Goal: Task Accomplishment & Management: Manage account settings

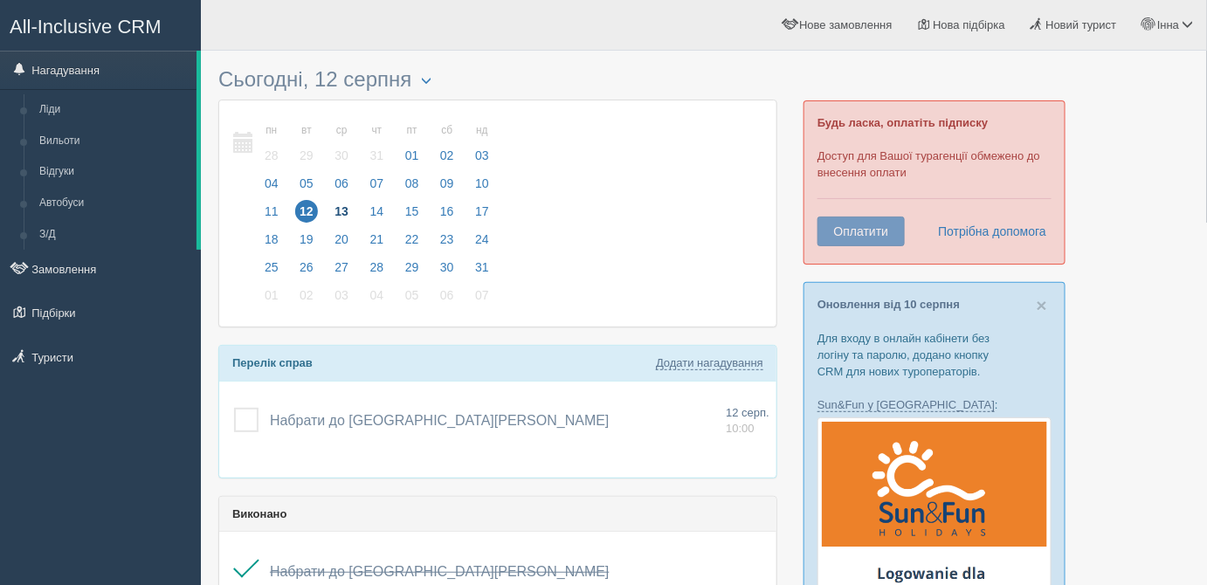
click at [340, 213] on span "13" at bounding box center [341, 211] width 23 height 23
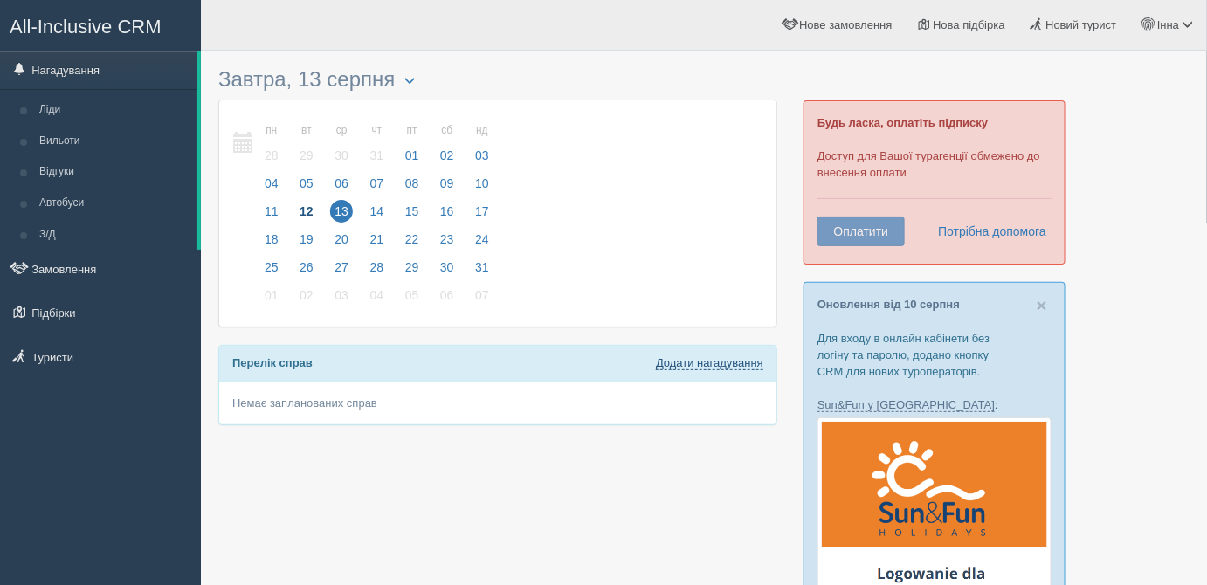
click at [697, 357] on link "Додати нагадування" at bounding box center [709, 363] width 107 height 14
select select "10"
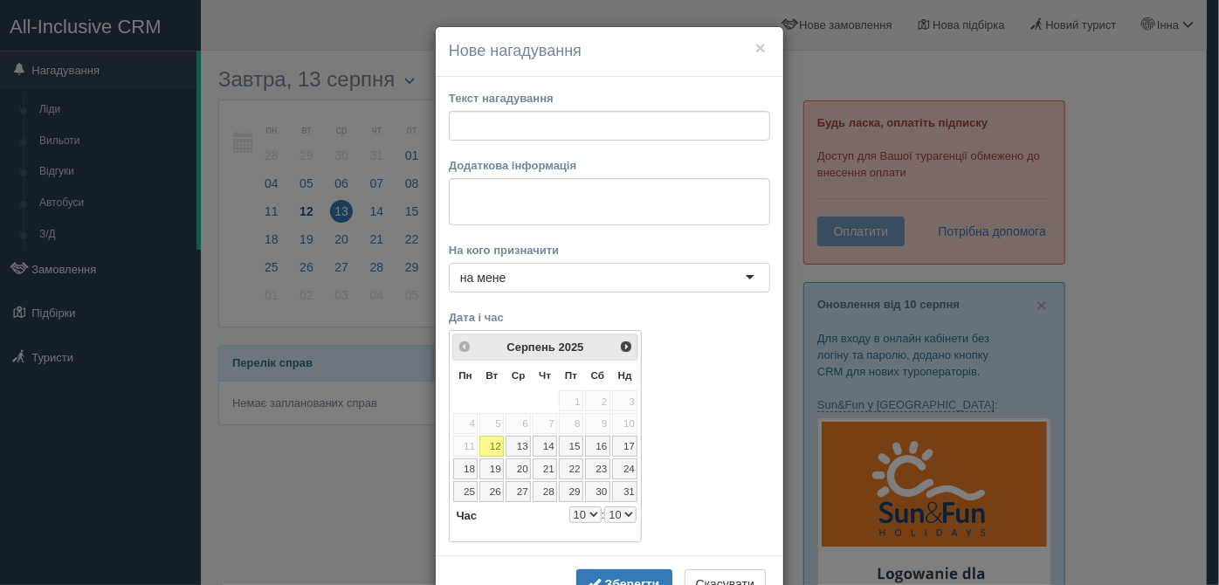
click at [588, 509] on select "0 1 2 3 4 5 6 7 8 9 10 11 12 13 14 15 16 17 18 19 20 21 22 23" at bounding box center [585, 514] width 32 height 17
select select "9"
select select "10"
click at [464, 134] on input "text" at bounding box center [609, 126] width 321 height 30
type input "Набрати до Оксани Іщенко"
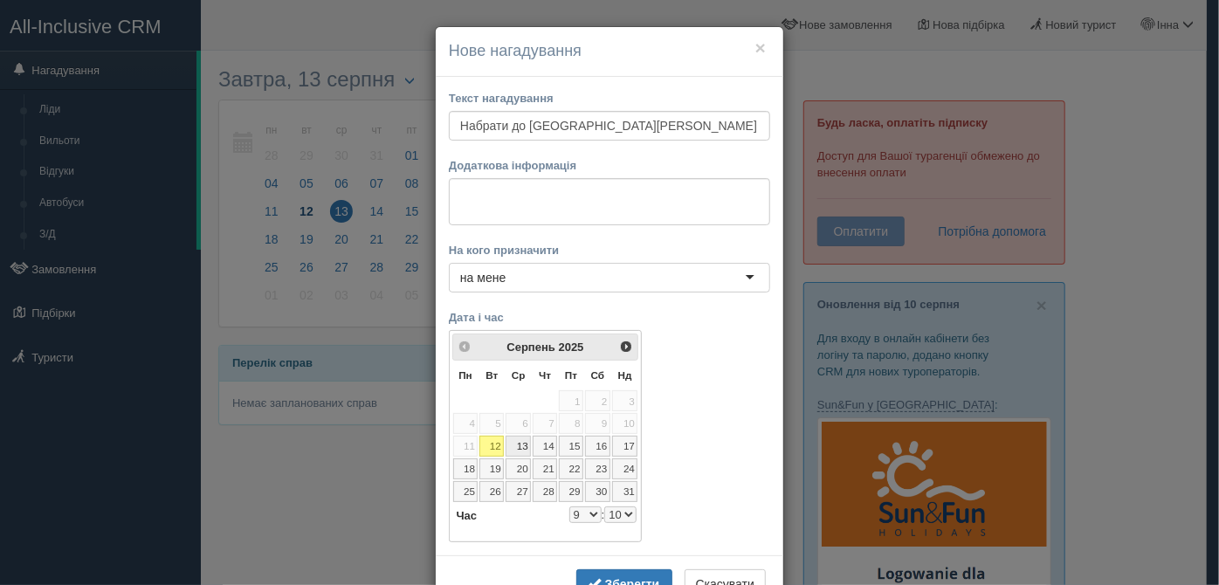
click at [513, 445] on link "13" at bounding box center [518, 446] width 25 height 21
select select "9"
select select "10"
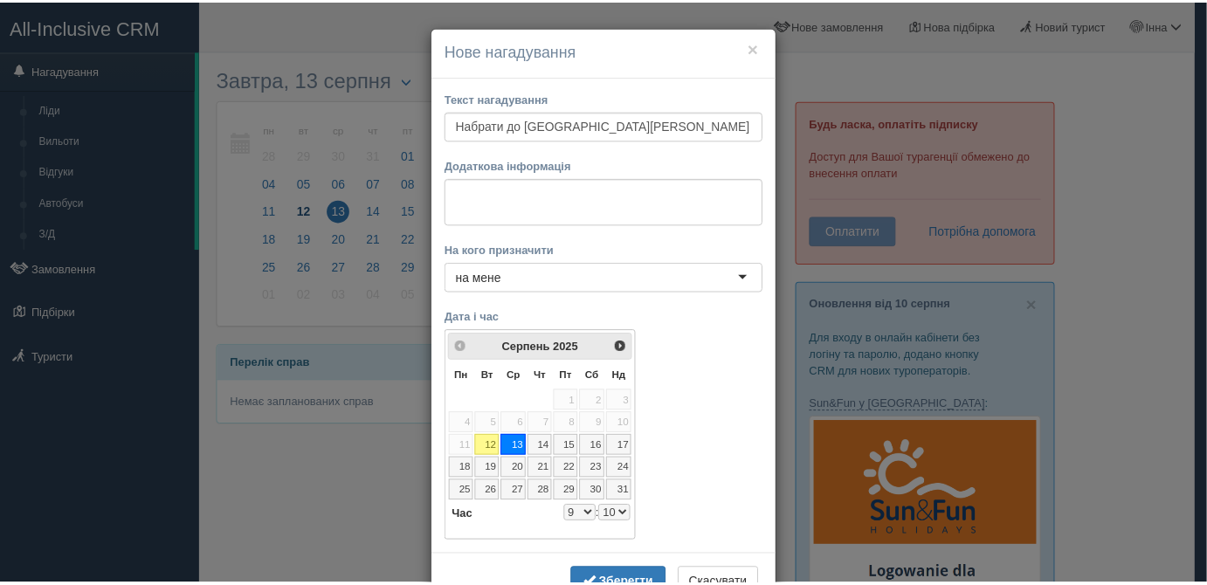
scroll to position [52, 0]
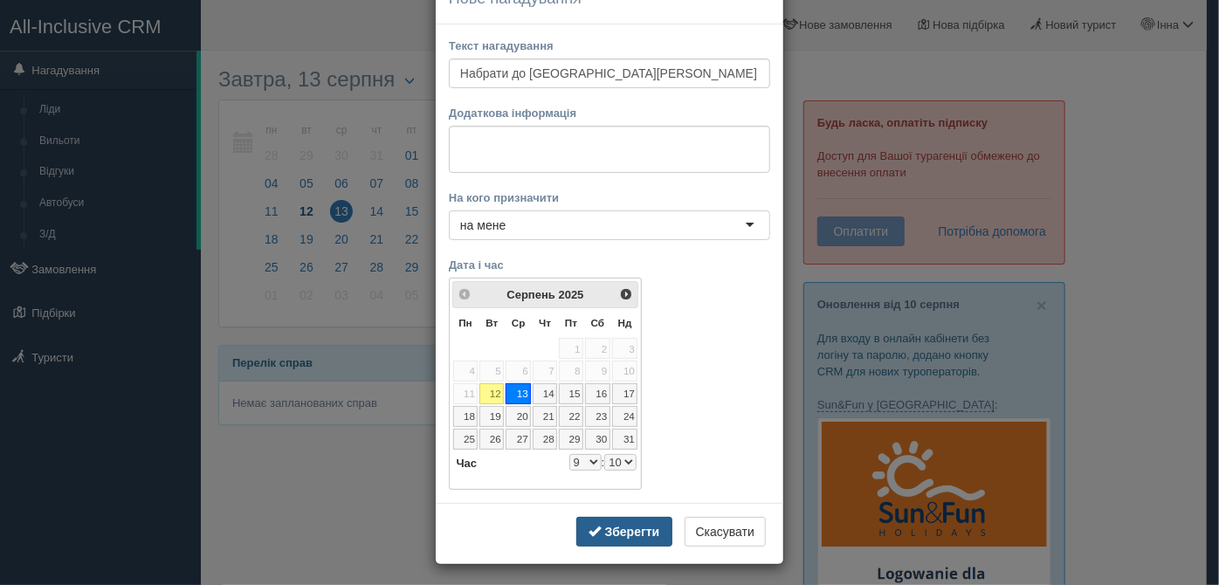
click at [640, 525] on b "Зберегти" at bounding box center [632, 532] width 55 height 14
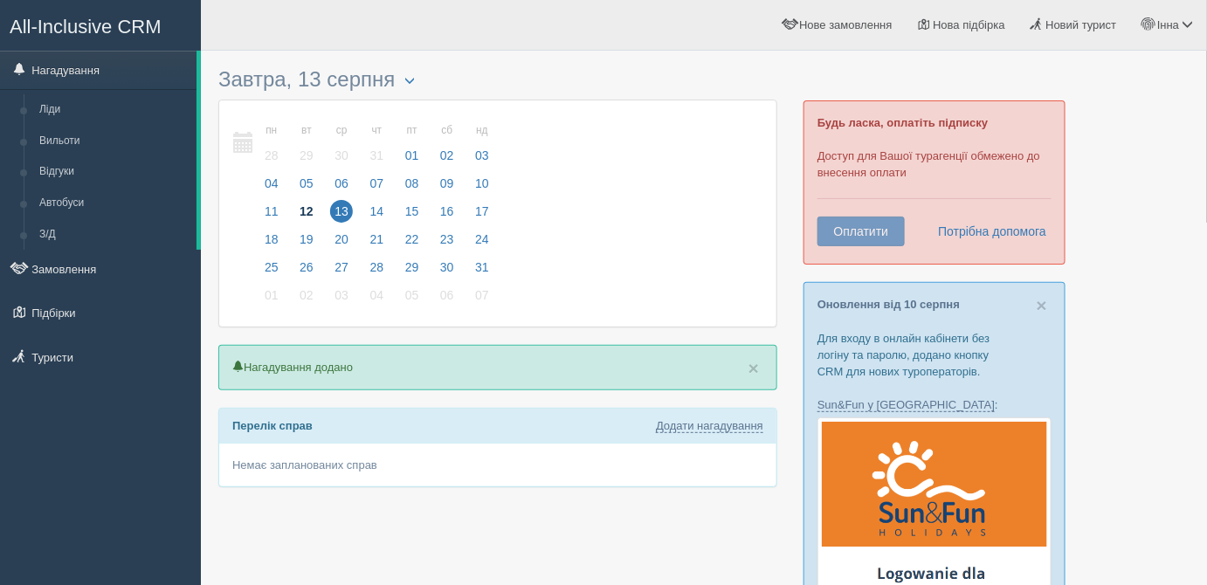
click at [297, 211] on span "12" at bounding box center [306, 211] width 23 height 23
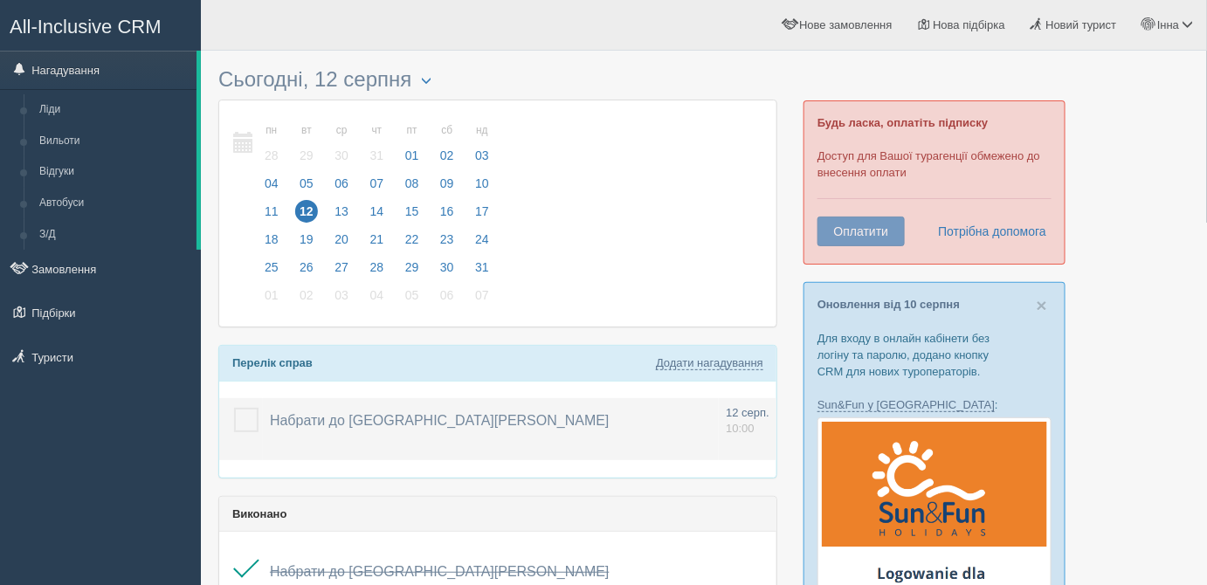
click at [234, 408] on label at bounding box center [234, 408] width 0 height 0
click at [0, 0] on input "checkbox" at bounding box center [0, 0] width 0 height 0
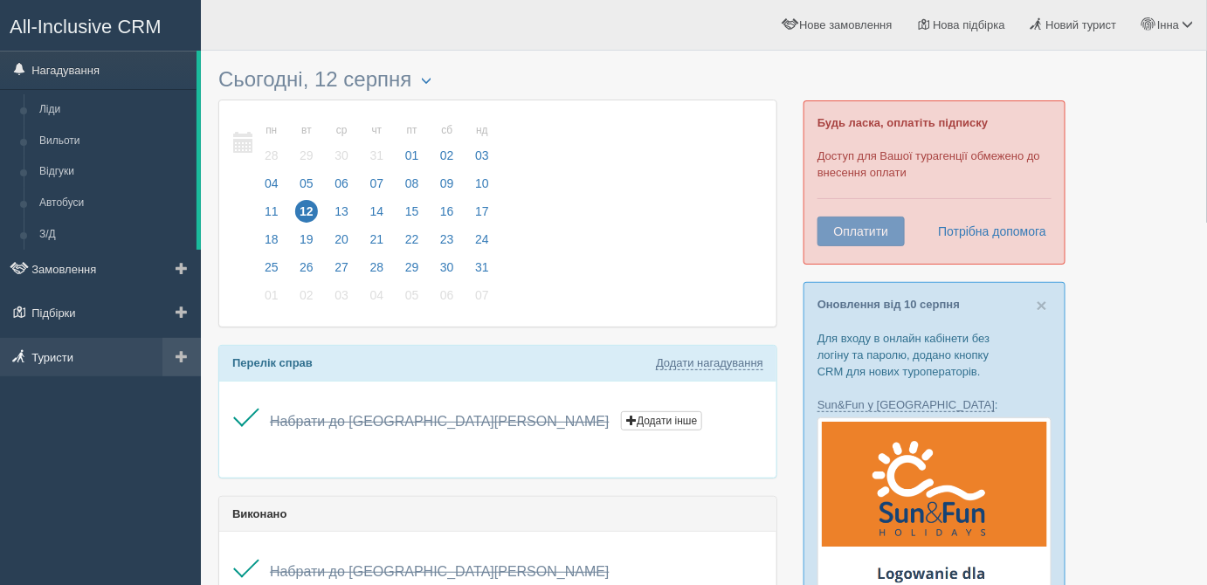
click at [75, 352] on link "Туристи" at bounding box center [100, 357] width 201 height 38
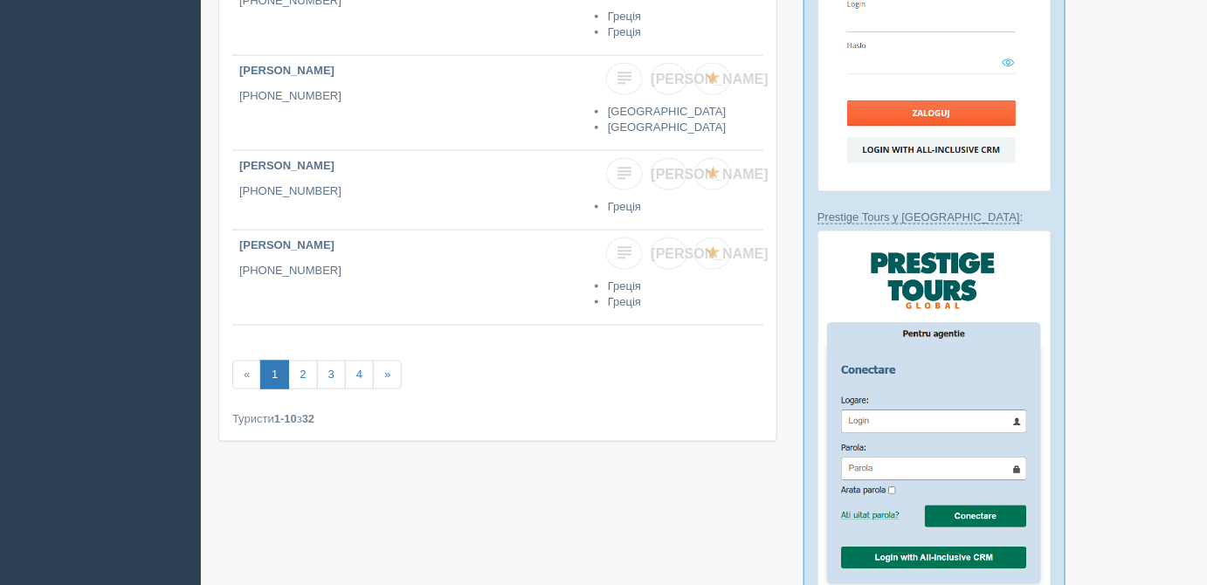
scroll to position [714, 0]
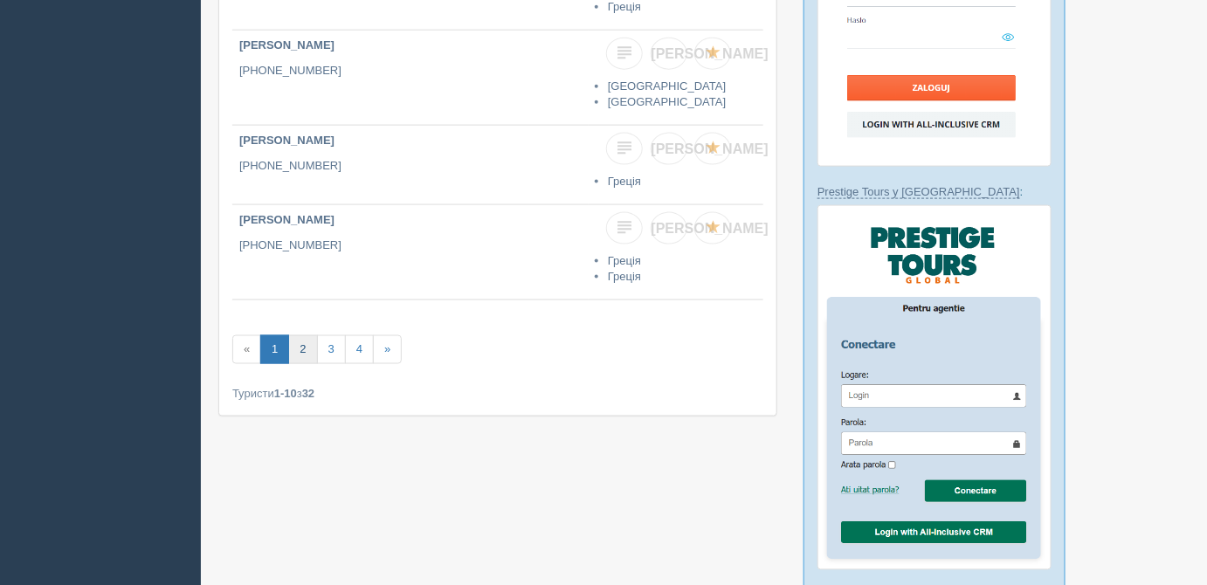
click at [297, 337] on link "2" at bounding box center [302, 349] width 29 height 29
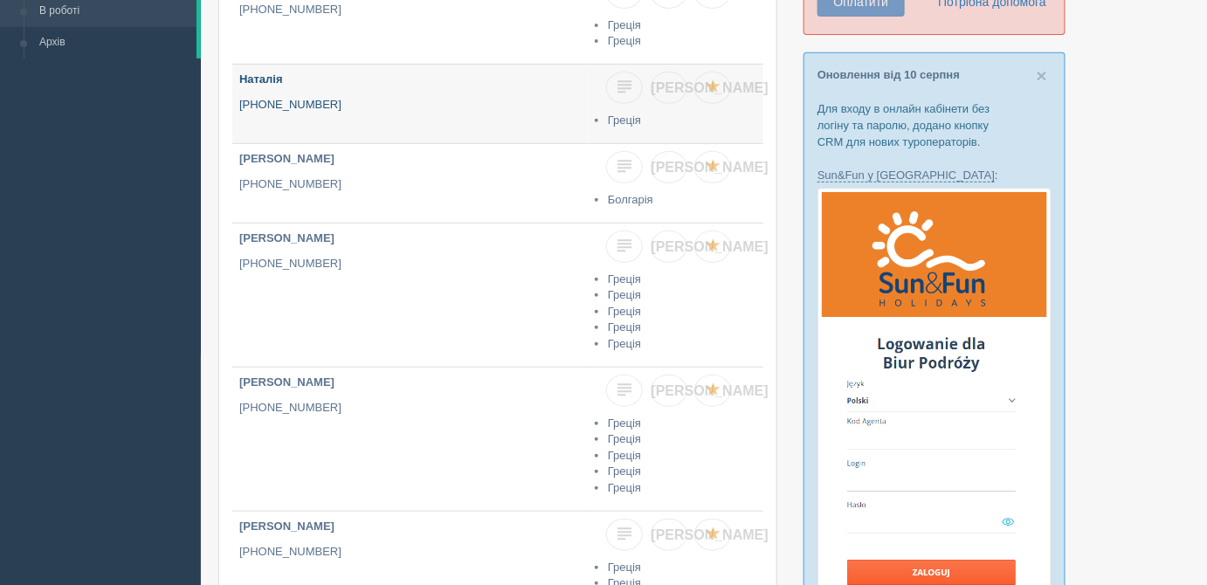
scroll to position [237, 0]
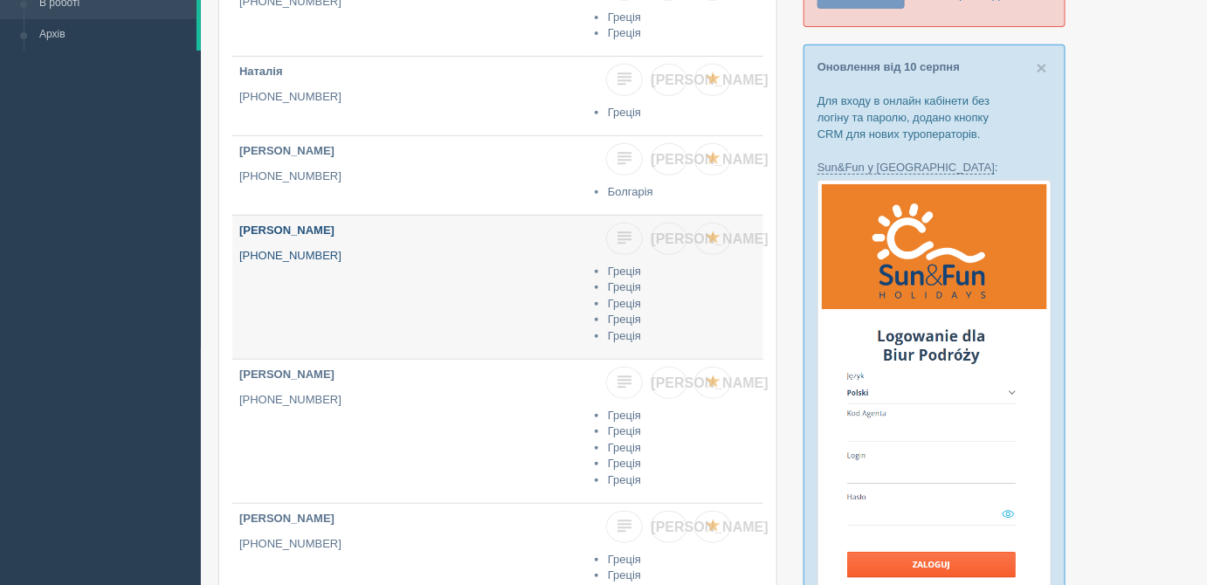
click at [347, 258] on p "[PHONE_NUMBER]" at bounding box center [410, 256] width 342 height 17
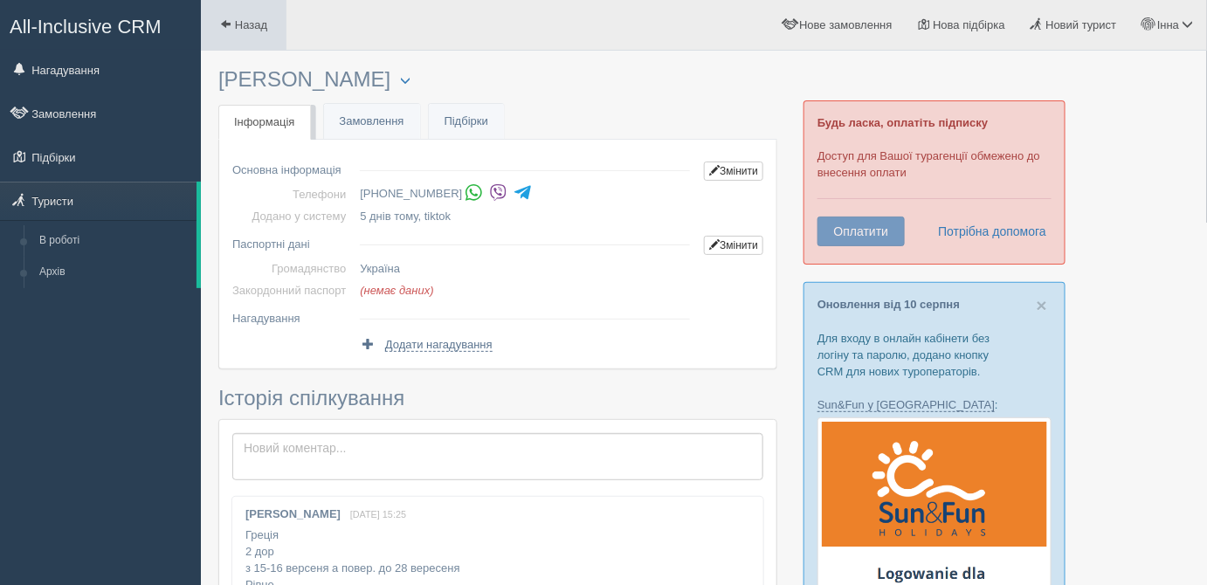
click at [222, 24] on span at bounding box center [225, 23] width 11 height 11
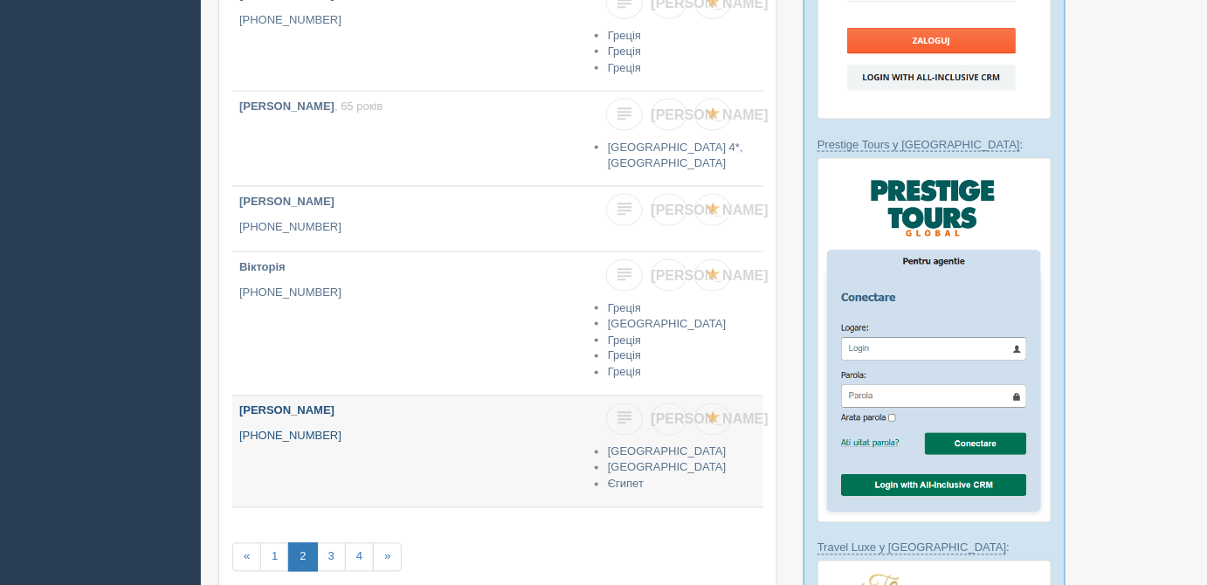
scroll to position [794, 0]
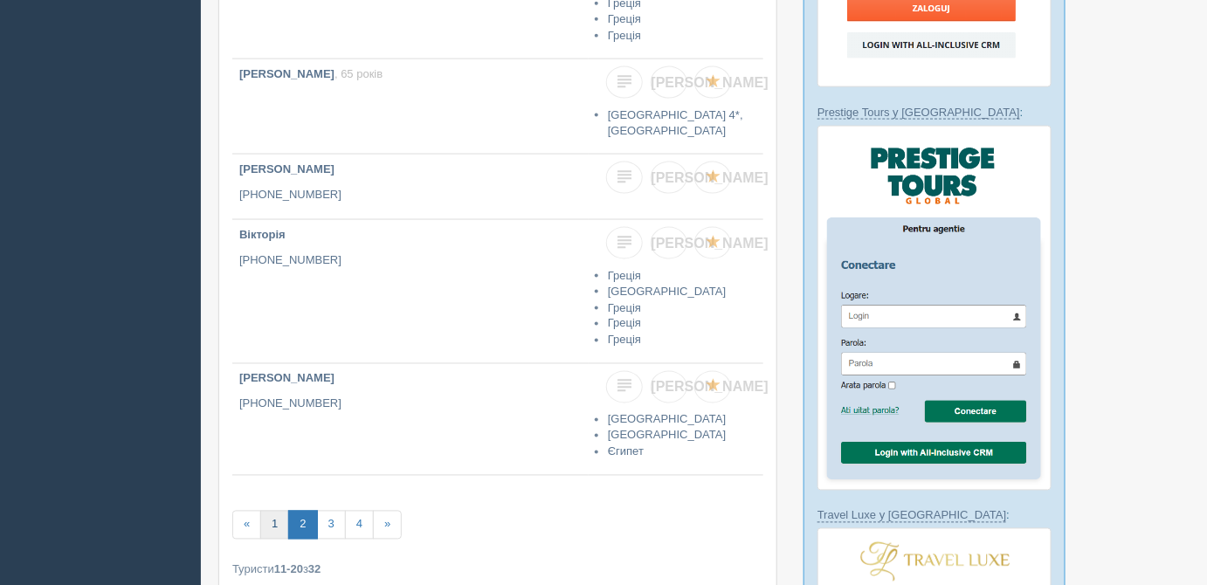
click at [269, 521] on link "1" at bounding box center [274, 525] width 29 height 29
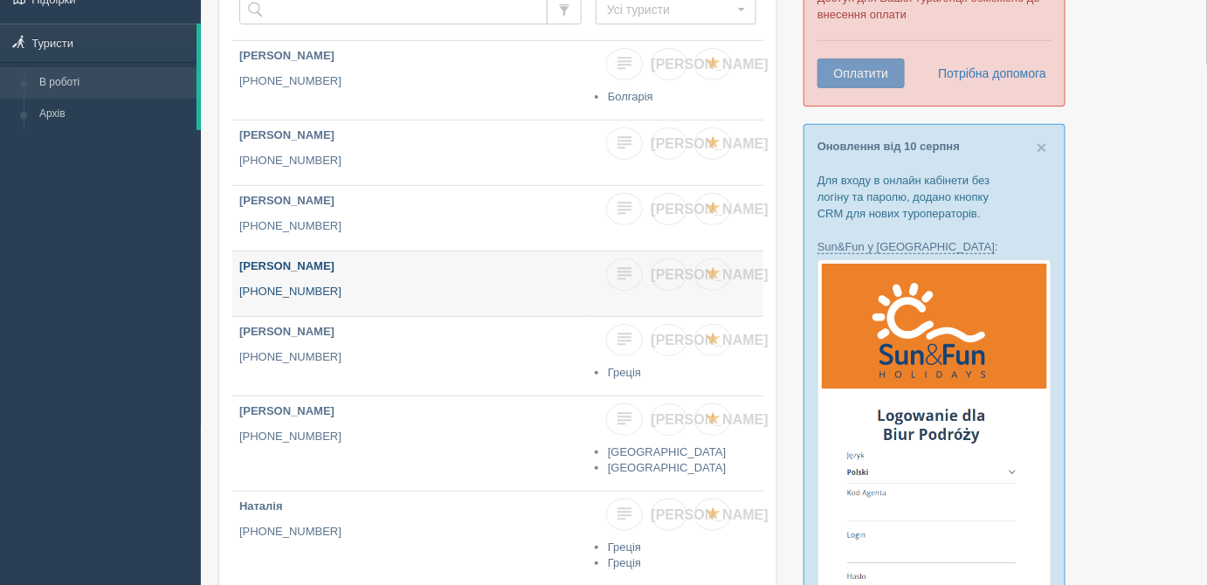
scroll to position [237, 0]
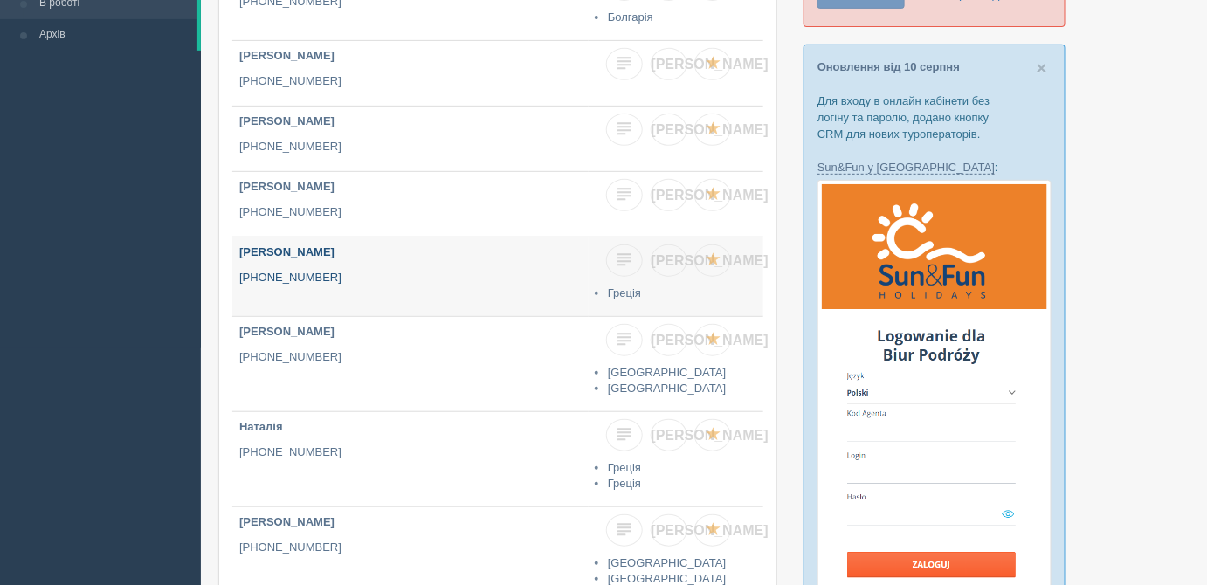
click at [368, 258] on link "[PERSON_NAME] [PHONE_NUMBER]" at bounding box center [410, 276] width 356 height 79
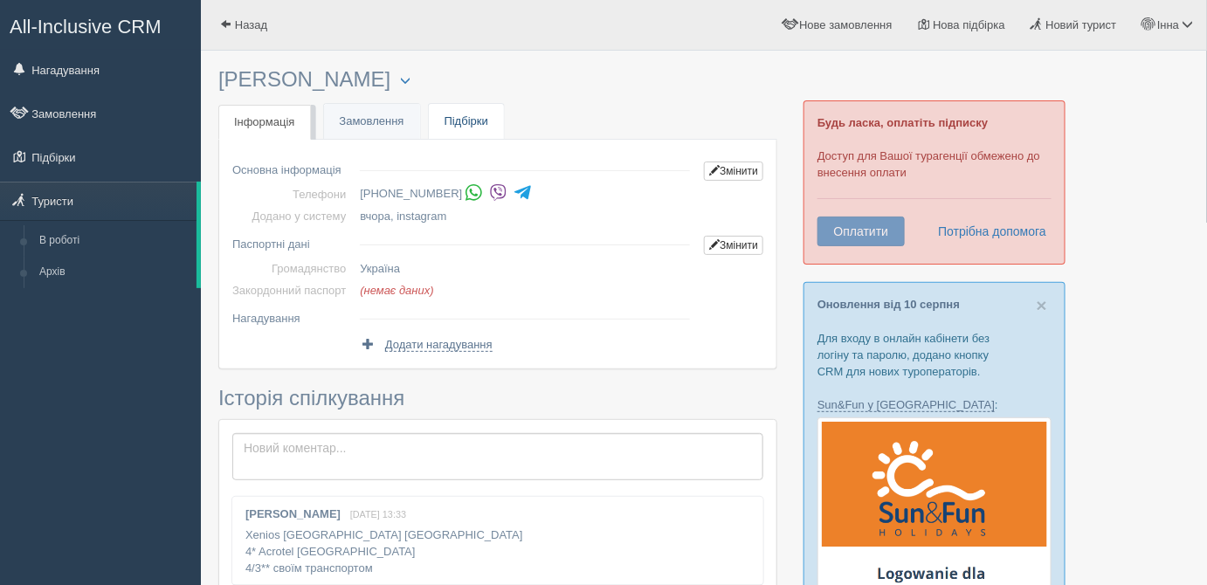
click at [439, 126] on link "Підбірки" at bounding box center [466, 122] width 75 height 36
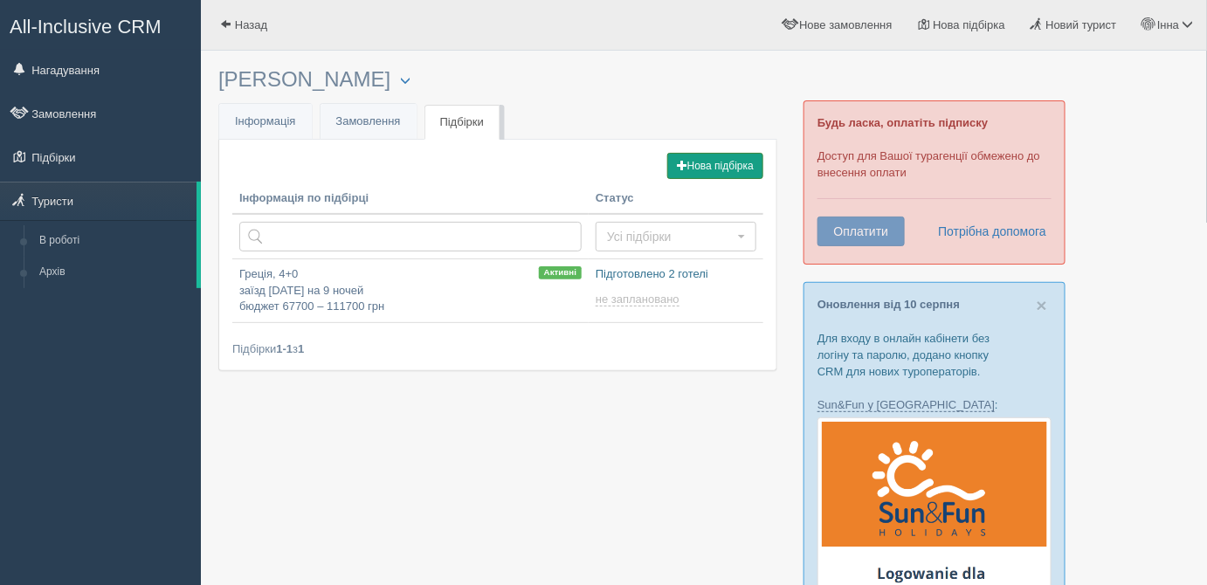
click at [690, 158] on button "Нова підбірка" at bounding box center [715, 166] width 96 height 26
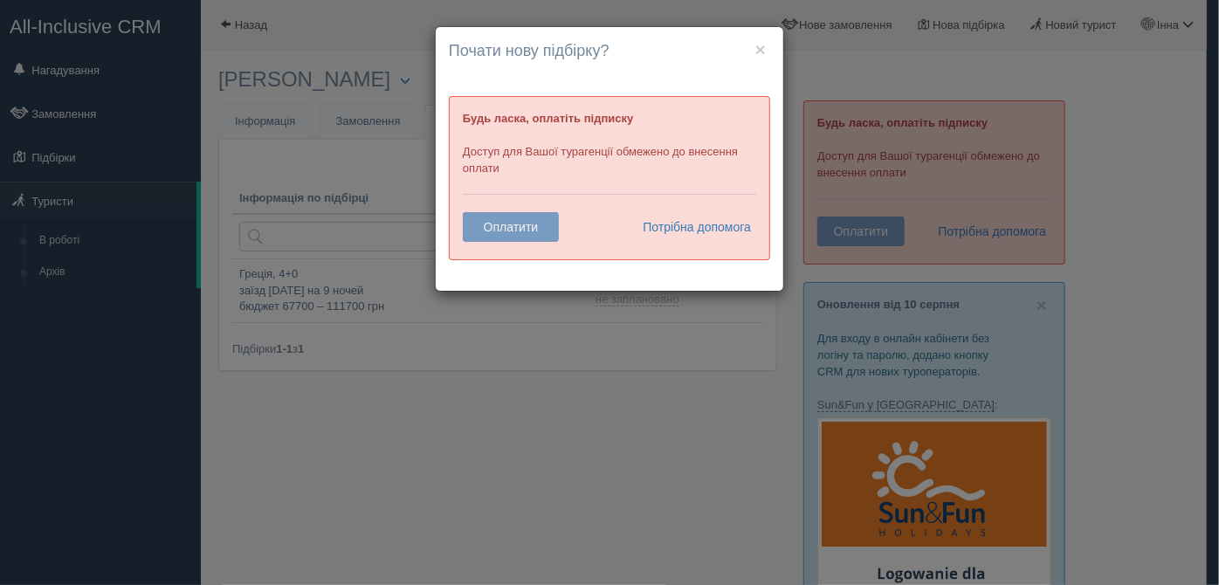
click at [584, 354] on div "× Почати нову підбірку? Додати готелі у нову підбірку? Будь ласка, оплатіть під…" at bounding box center [609, 292] width 1219 height 585
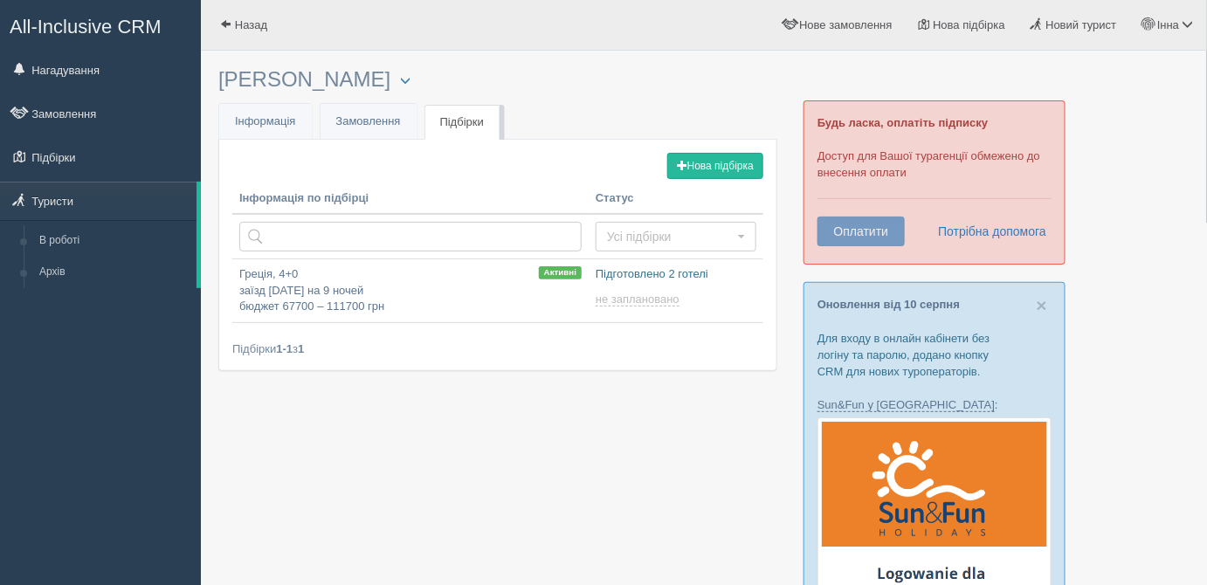
type input "[DATE] 18:35"
click at [679, 164] on span "button" at bounding box center [682, 165] width 10 height 10
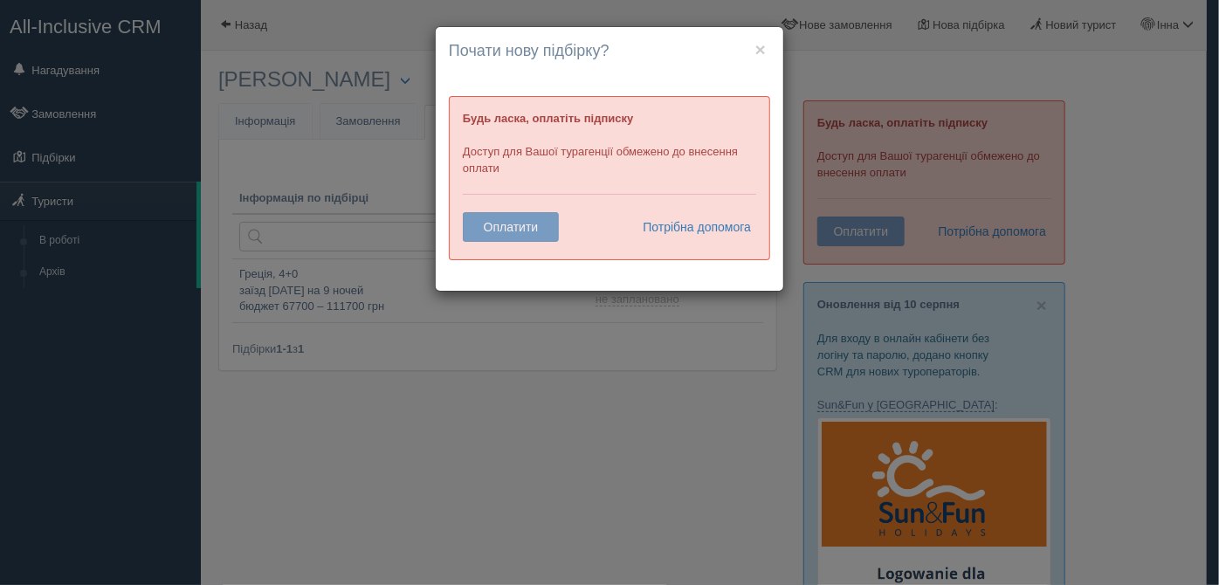
click at [591, 418] on div "× Почати нову підбірку? Додати готелі у нову підбірку? Будь ласка, оплатіть під…" at bounding box center [609, 292] width 1219 height 585
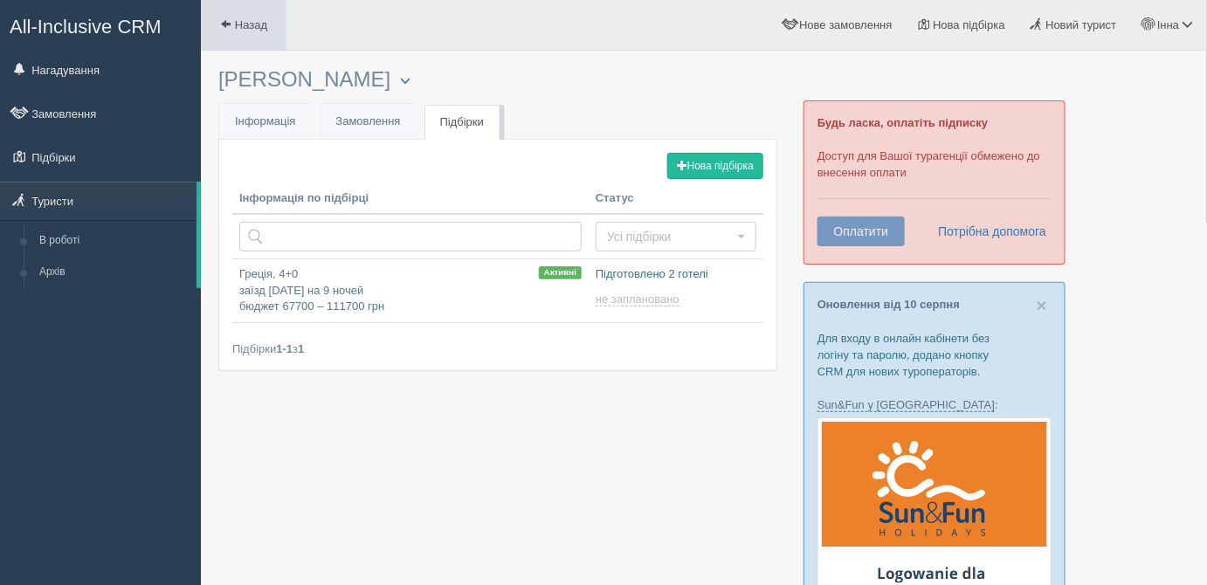
click at [221, 28] on span at bounding box center [225, 23] width 11 height 11
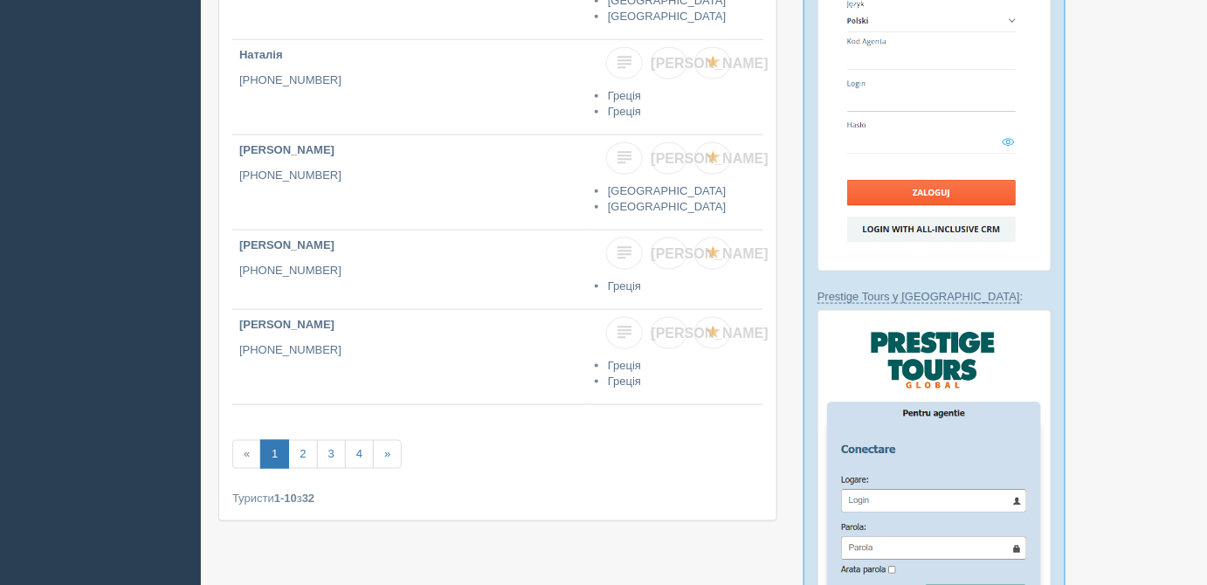
scroll to position [635, 0]
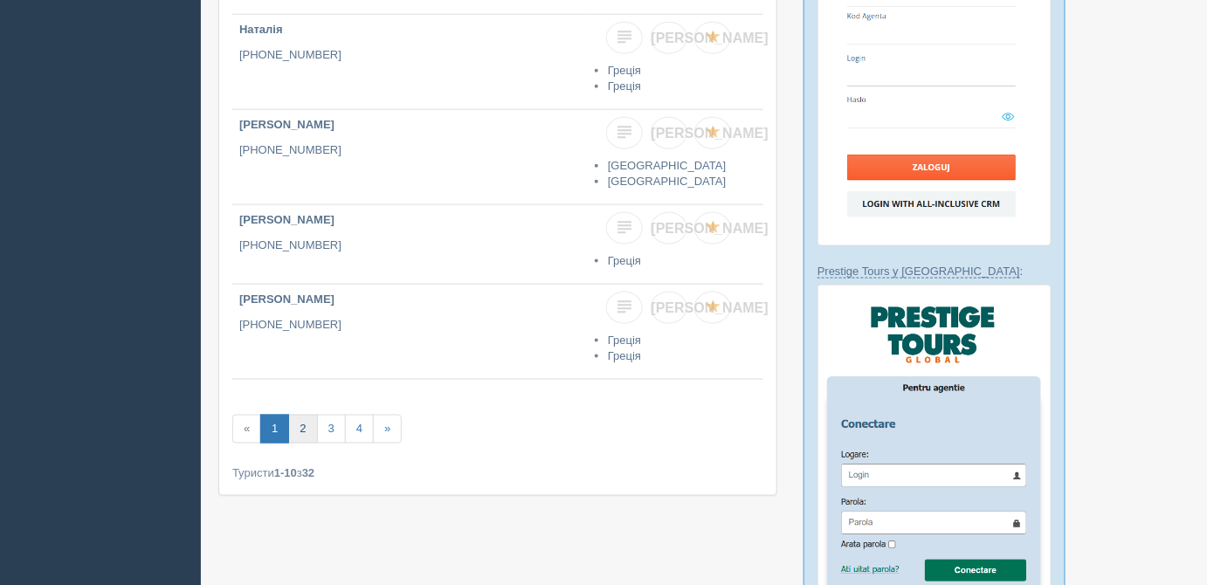
click at [300, 424] on link "2" at bounding box center [302, 429] width 29 height 29
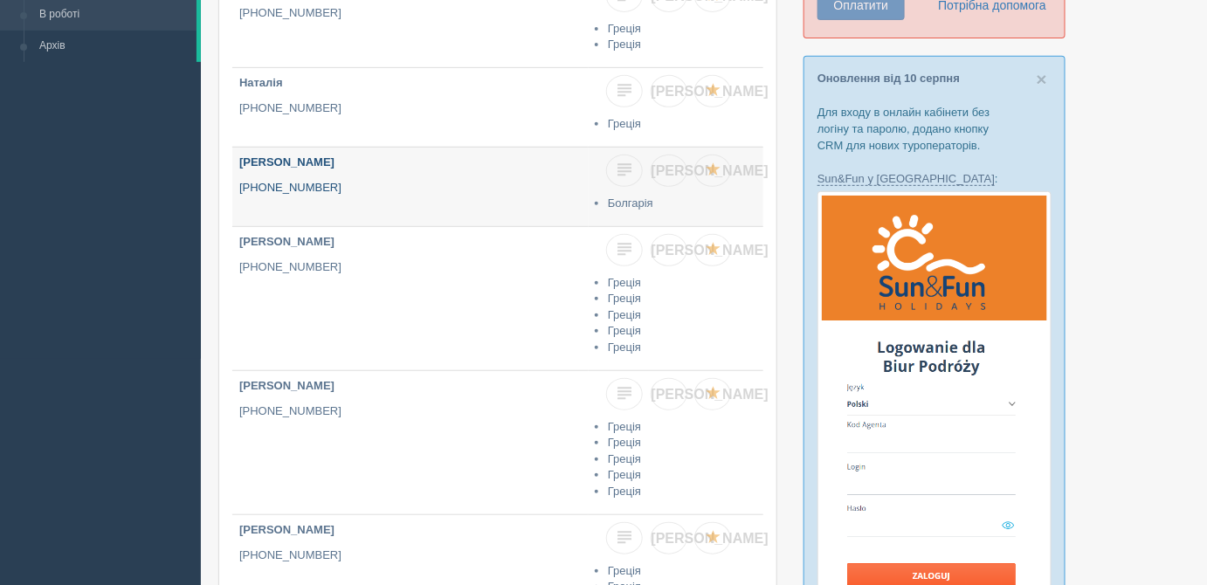
scroll to position [237, 0]
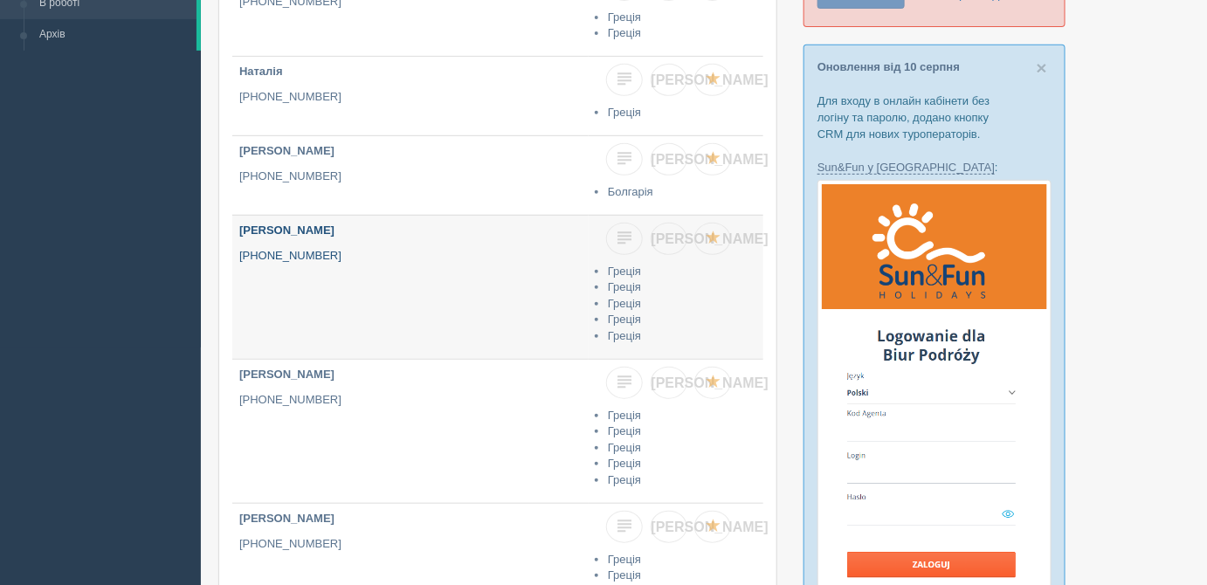
click at [480, 258] on p "[PHONE_NUMBER]" at bounding box center [410, 256] width 342 height 17
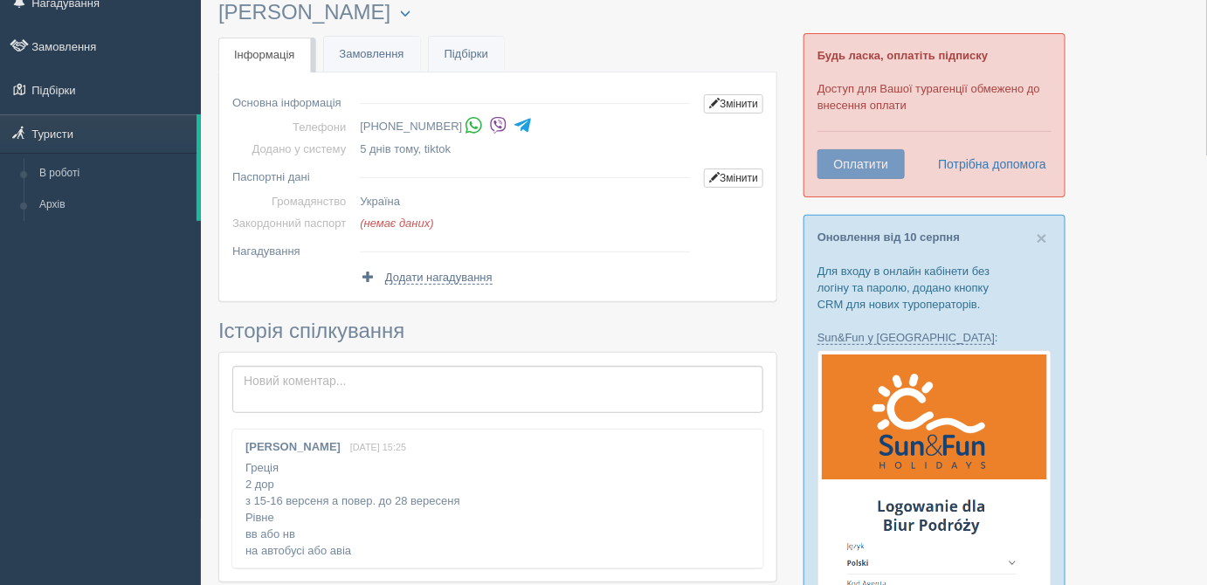
scroll to position [158, 0]
